Goal: Check status: Check status

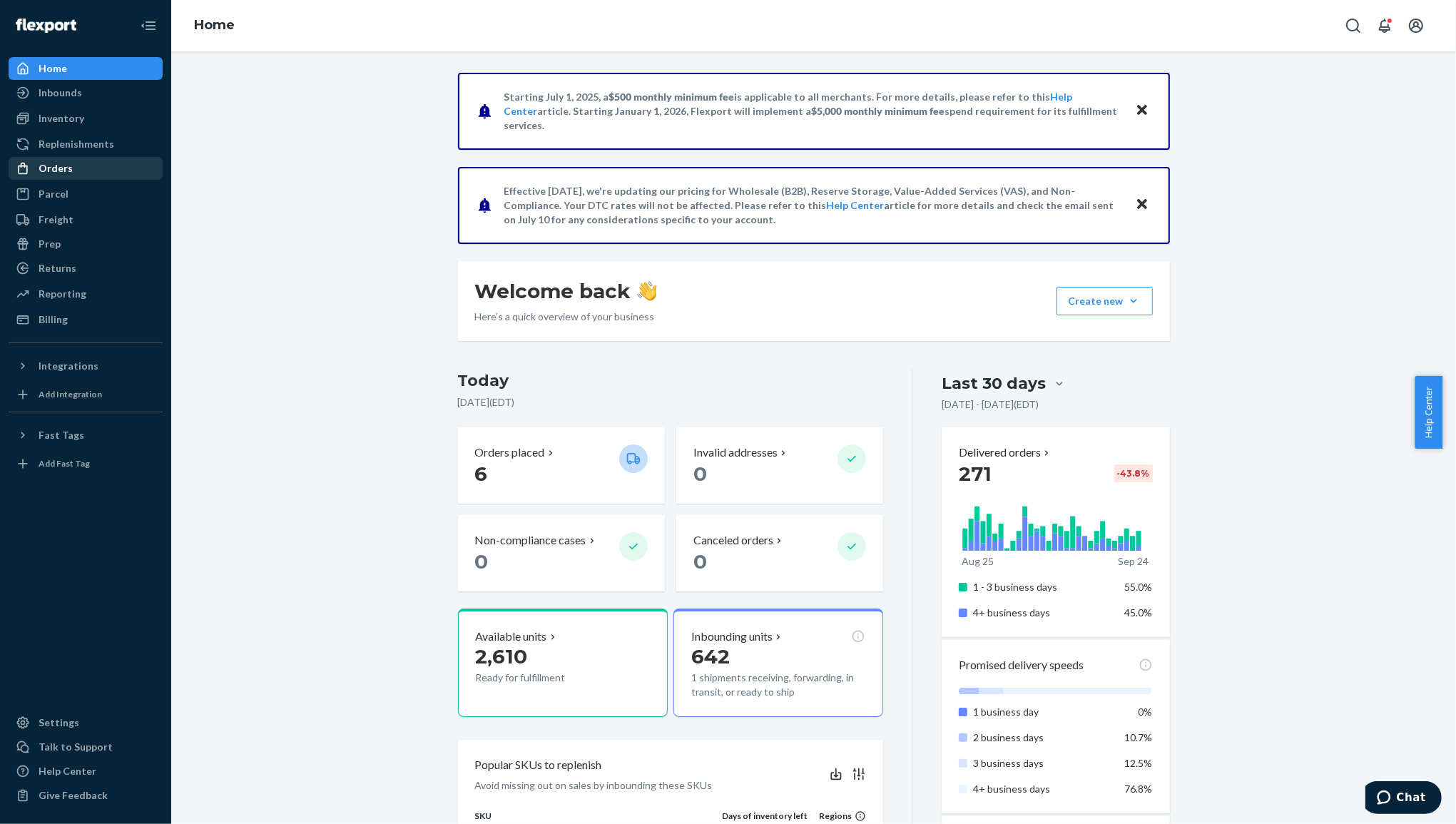
click at [88, 170] on div "Orders" at bounding box center [86, 168] width 151 height 20
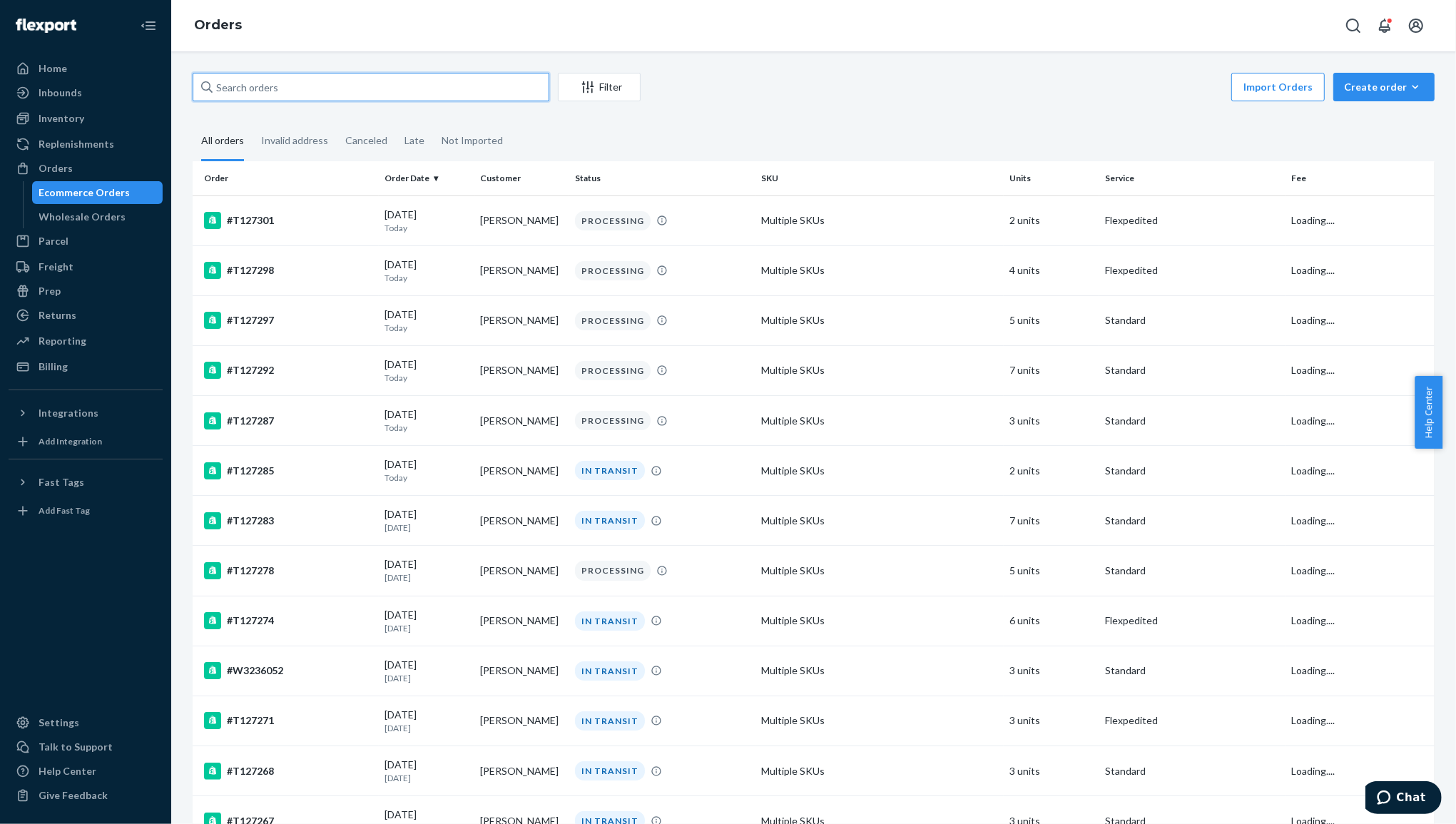
click at [390, 76] on input "text" at bounding box center [371, 87] width 357 height 28
paste input "T127278"
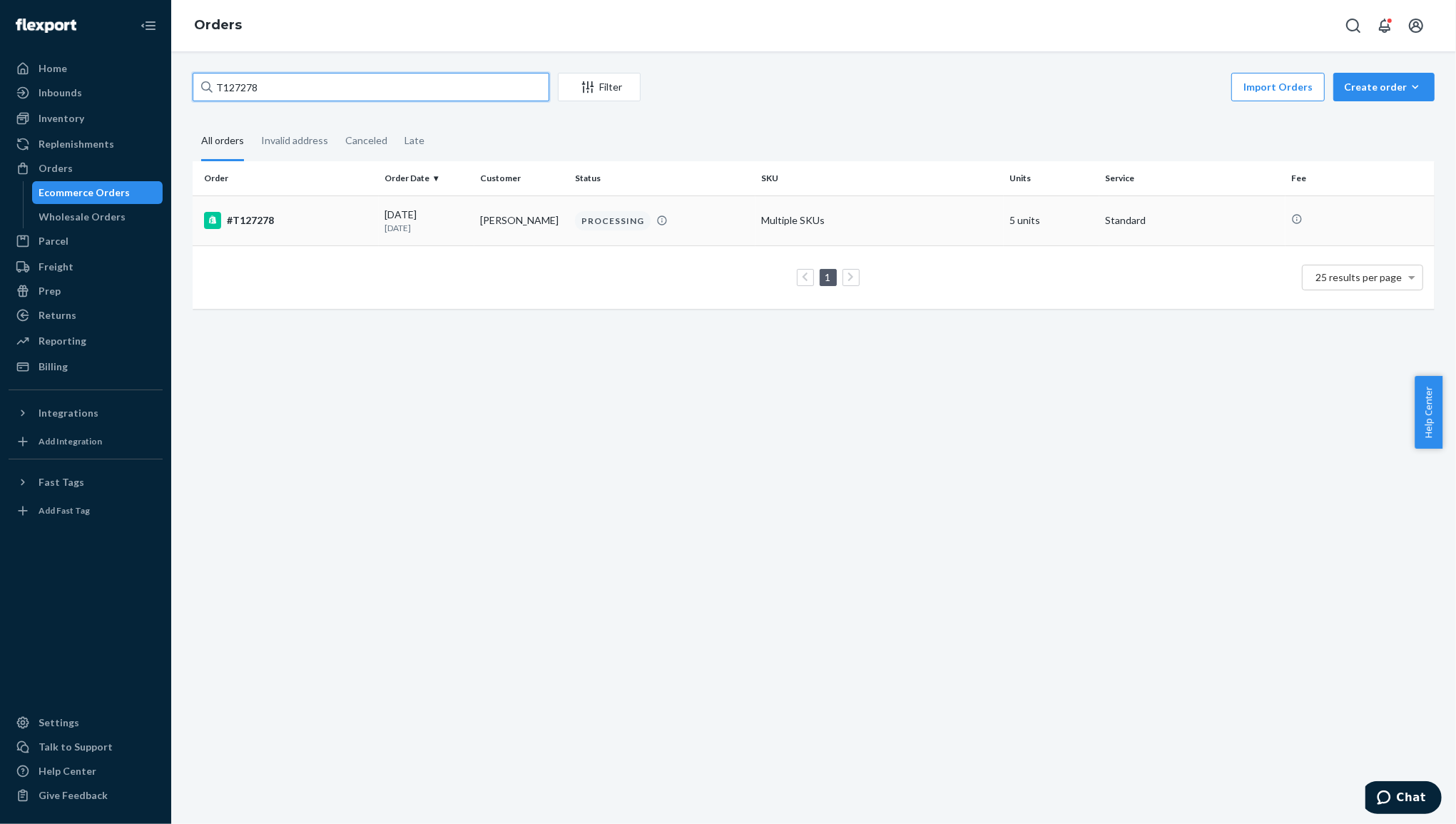
type input "T127278"
click at [255, 215] on div "#T127278" at bounding box center [288, 220] width 169 height 17
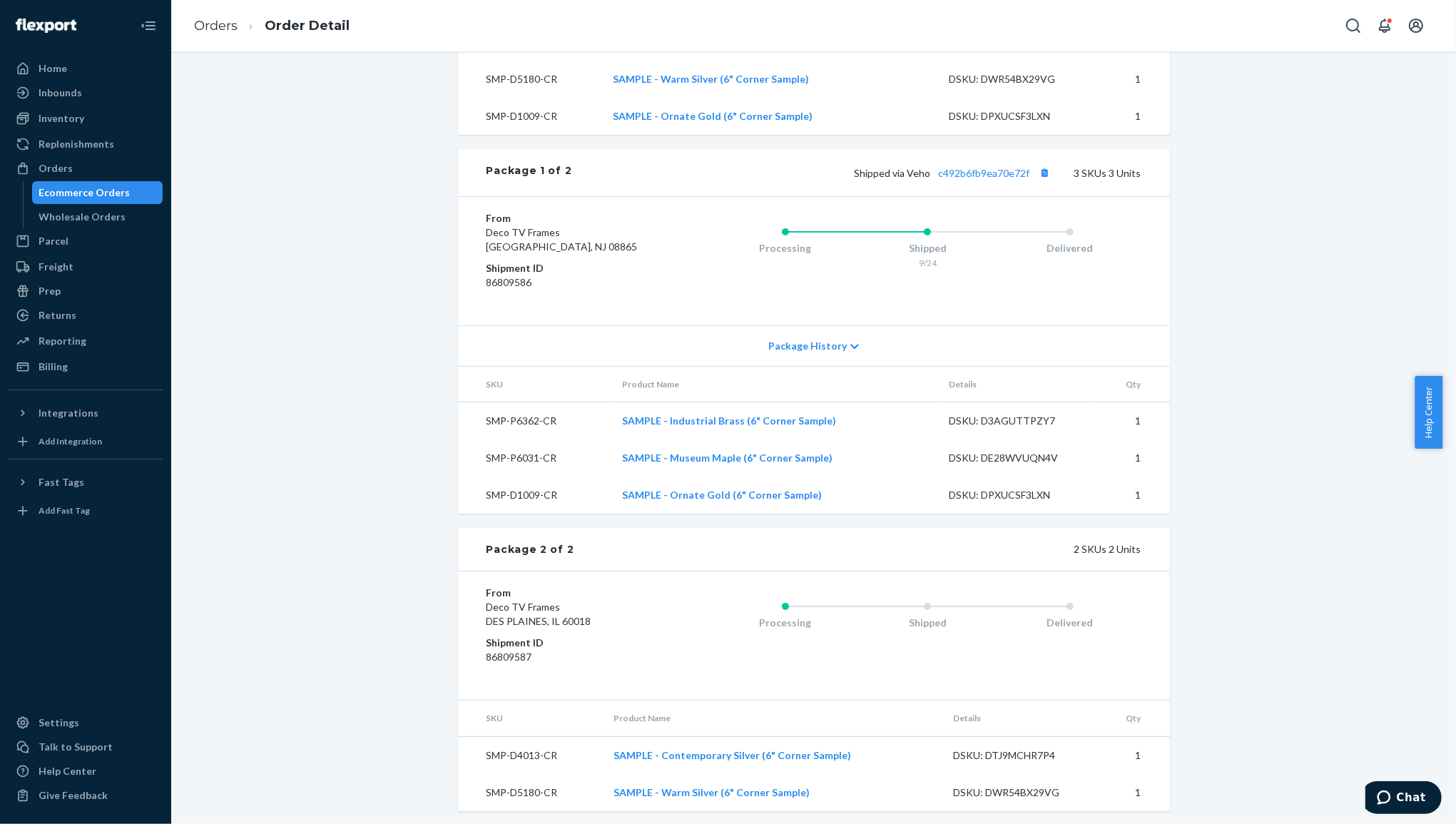
scroll to position [696, 0]
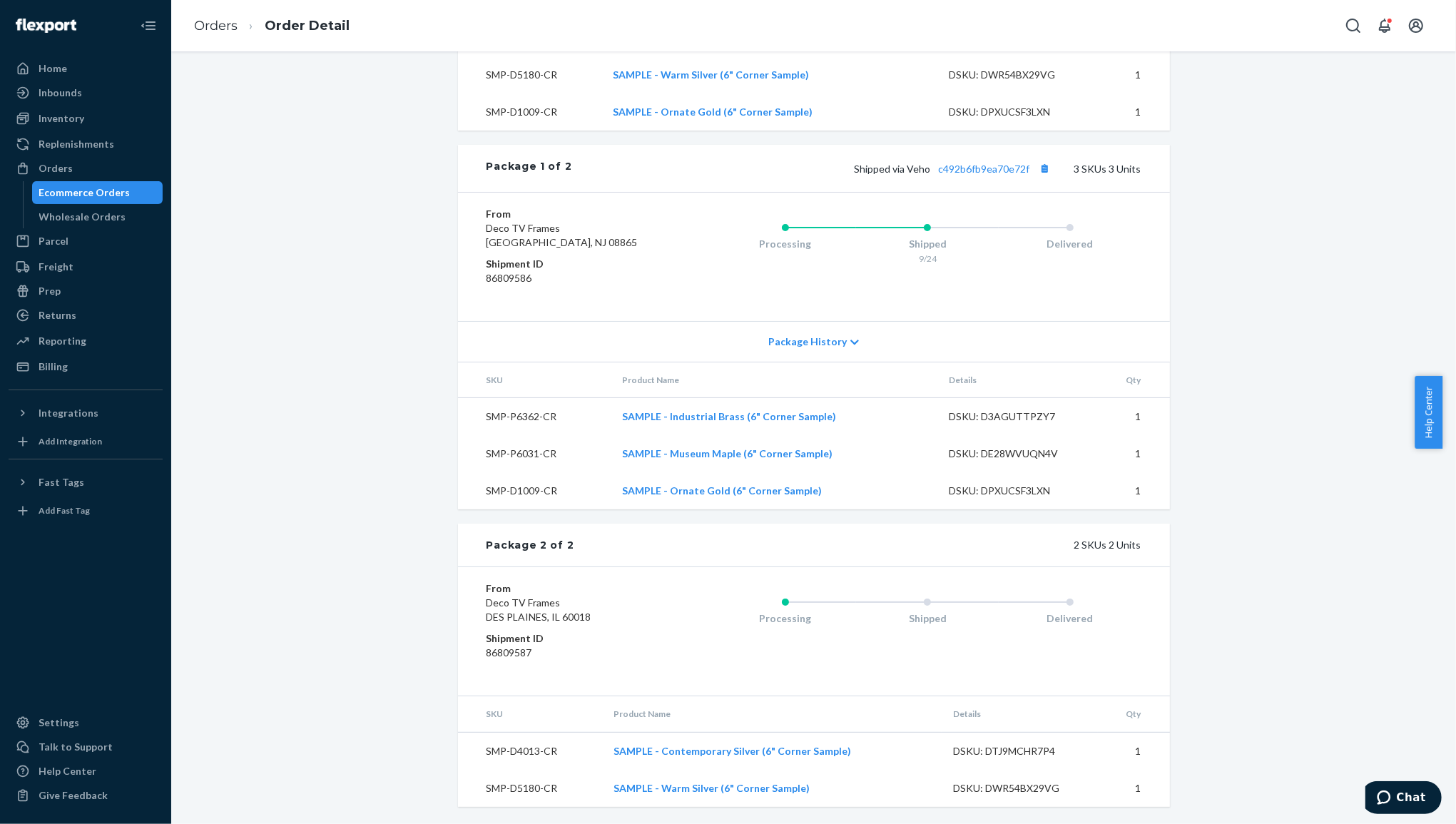
click at [90, 607] on div at bounding box center [85, 614] width 154 height 183
